Goal: Find specific page/section: Find specific page/section

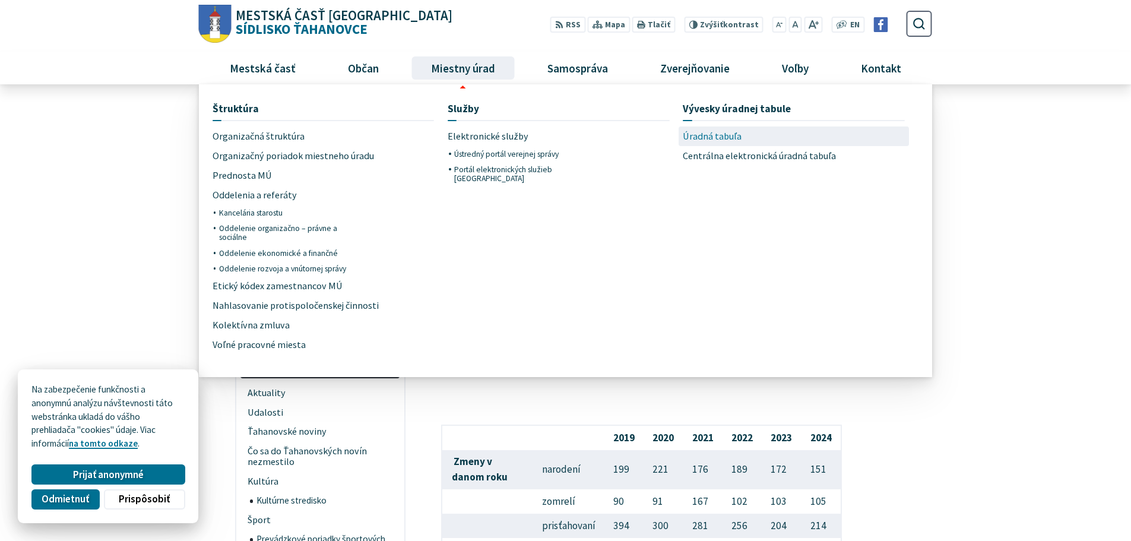
click at [742, 129] on link "Úradná tabuľa" at bounding box center [794, 137] width 222 height 20
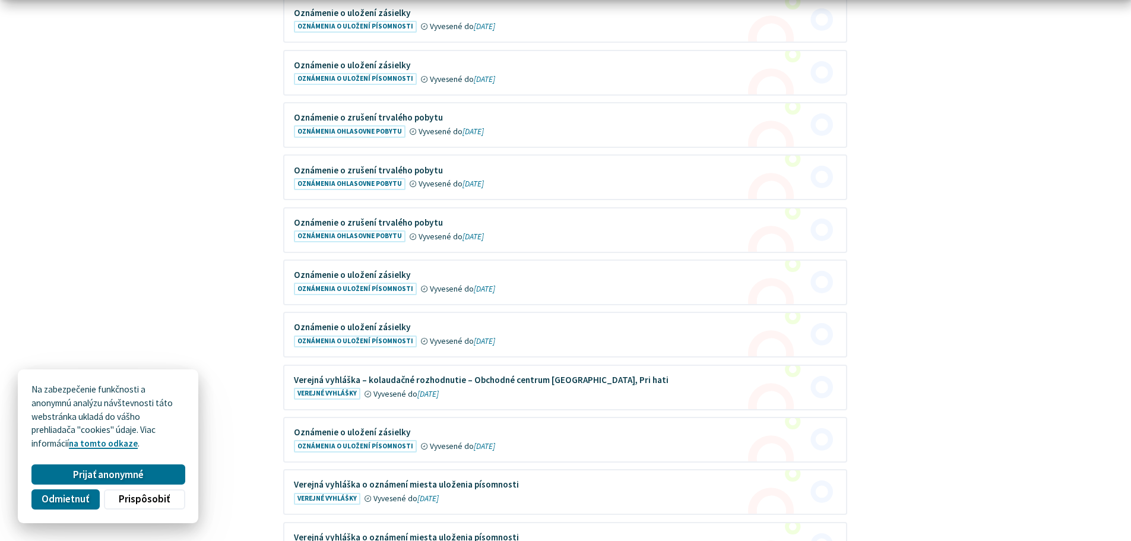
scroll to position [416, 0]
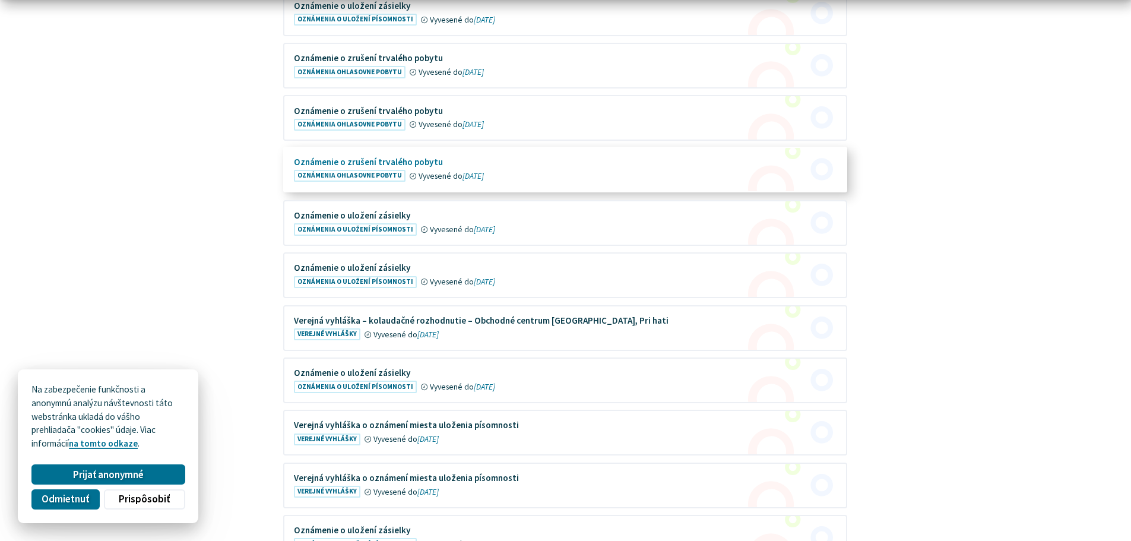
click at [360, 157] on figure at bounding box center [565, 169] width 562 height 43
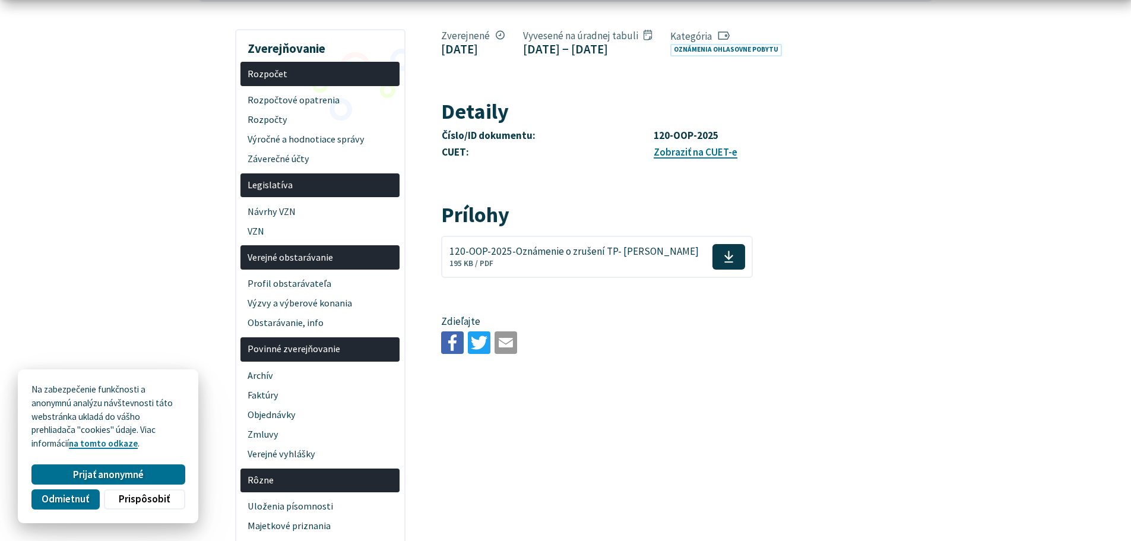
scroll to position [59, 0]
